Goal: Obtain resource: Download file/media

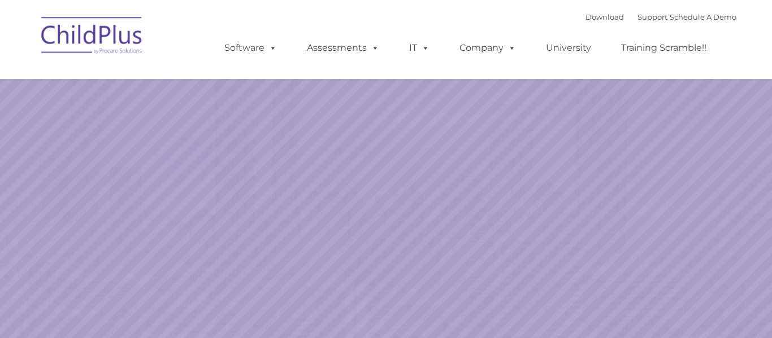
select select "MEDIUM"
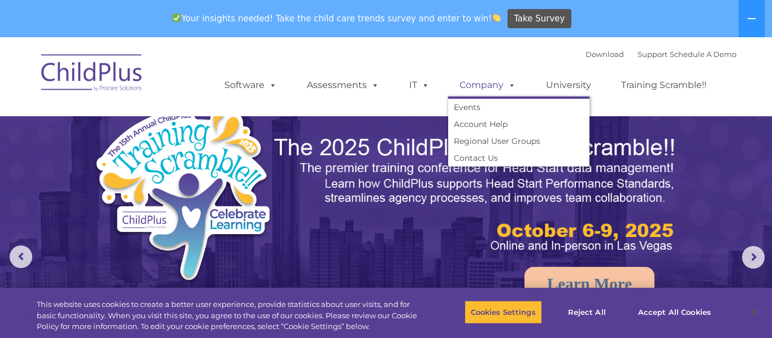
click at [501, 79] on link "Company" at bounding box center [487, 85] width 79 height 23
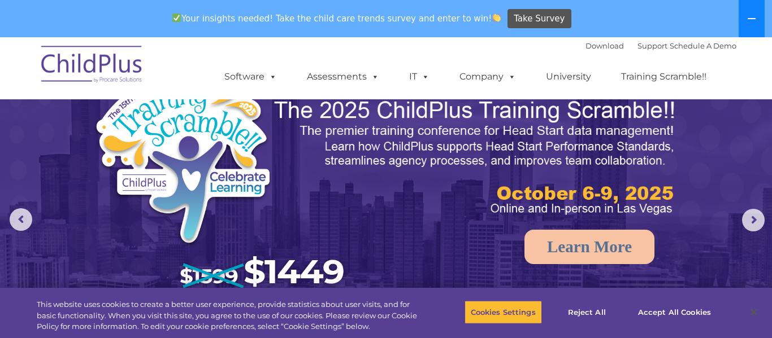
click at [762, 24] on button at bounding box center [751, 18] width 26 height 37
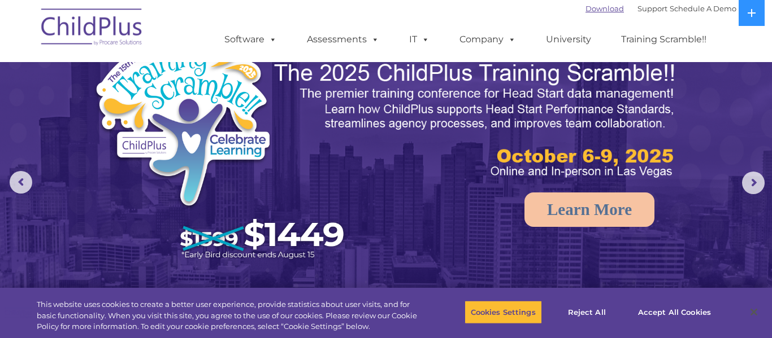
click at [599, 8] on link "Download" at bounding box center [604, 8] width 38 height 9
